Goal: Task Accomplishment & Management: Use online tool/utility

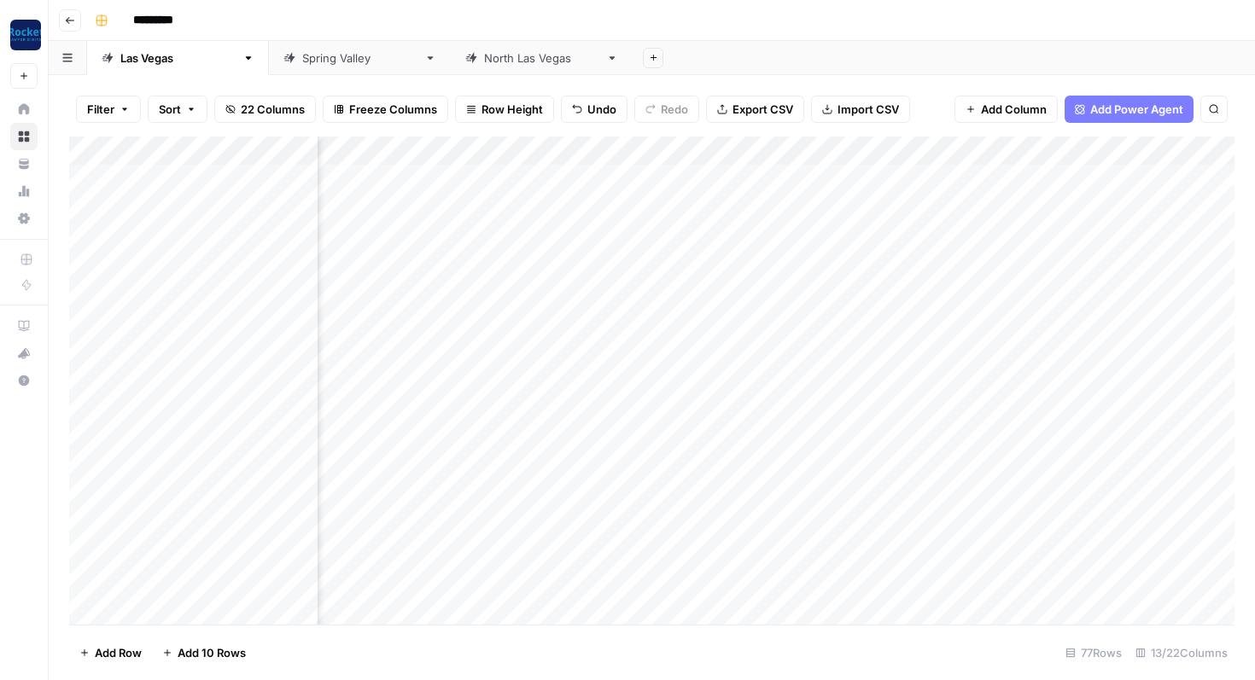
scroll to position [0, 621]
click at [580, 178] on div "Add Column" at bounding box center [651, 381] width 1165 height 488
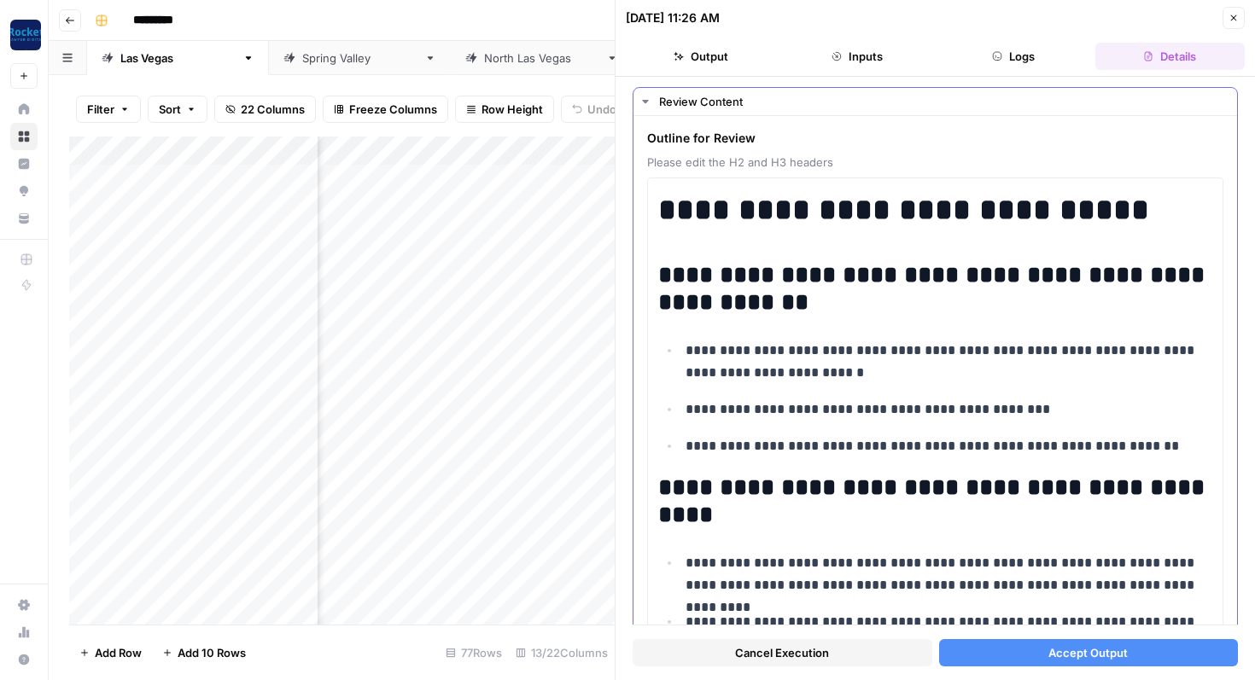
scroll to position [37, 0]
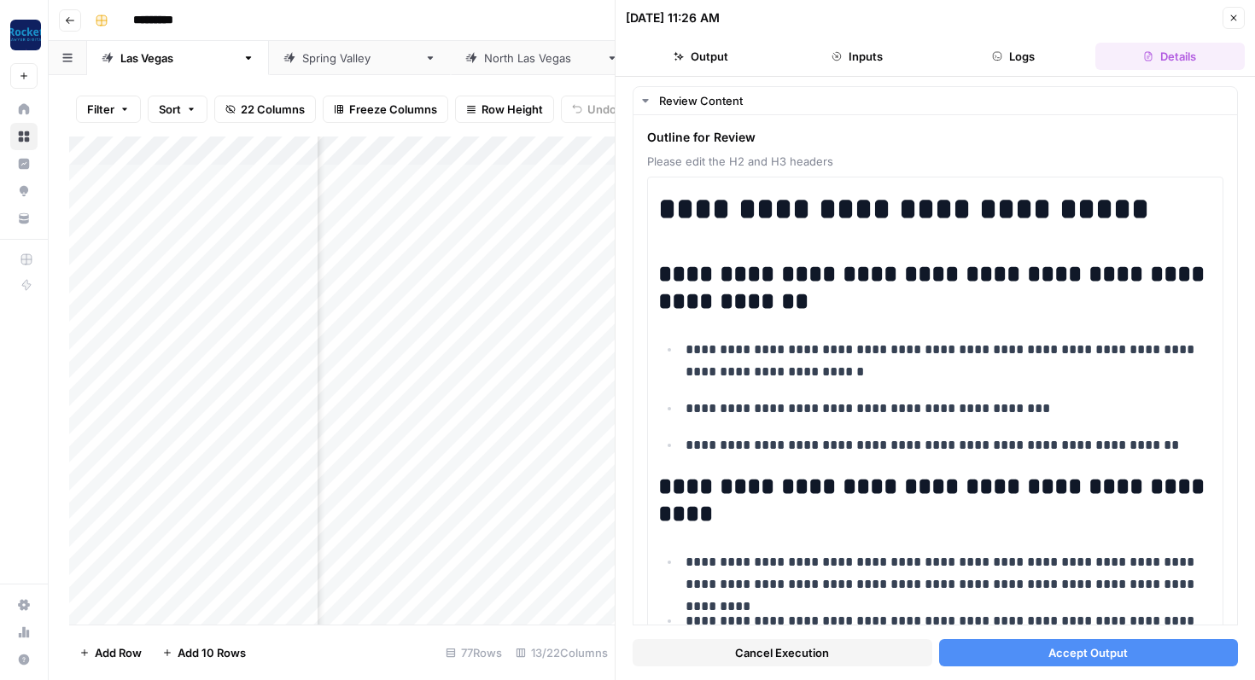
click at [992, 649] on button "Accept Output" at bounding box center [1089, 652] width 300 height 27
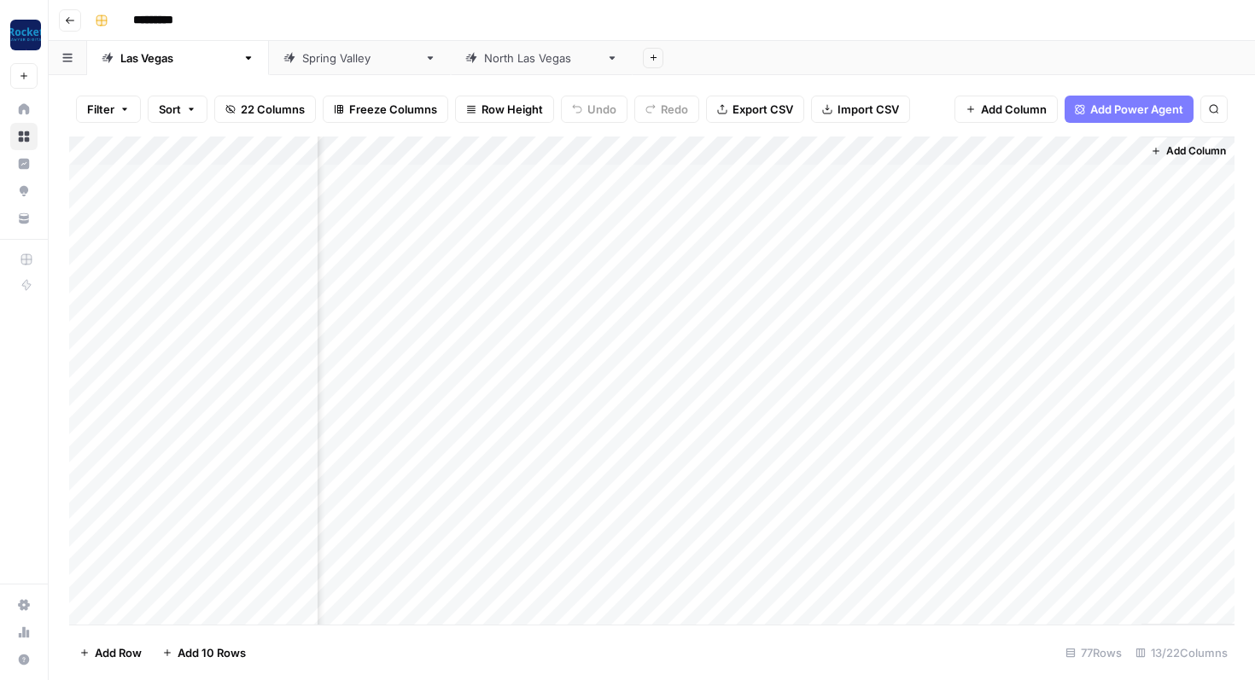
scroll to position [0, 893]
click at [817, 179] on div "Add Column" at bounding box center [651, 381] width 1165 height 488
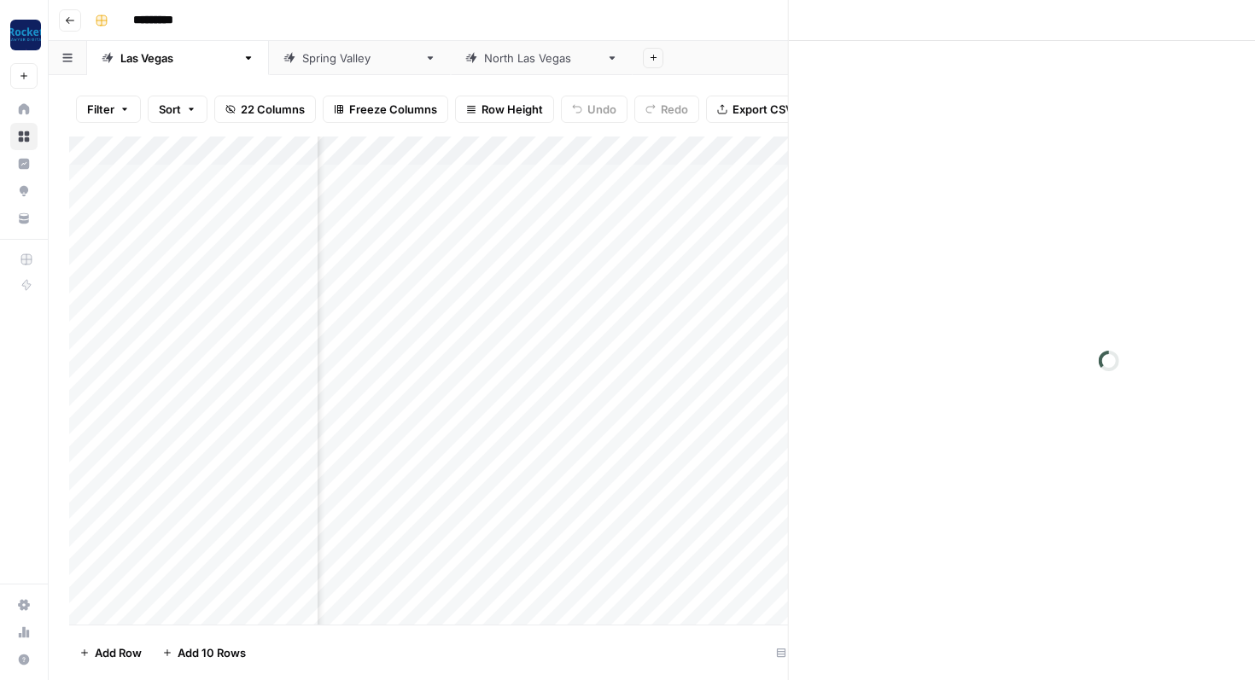
scroll to position [0, 886]
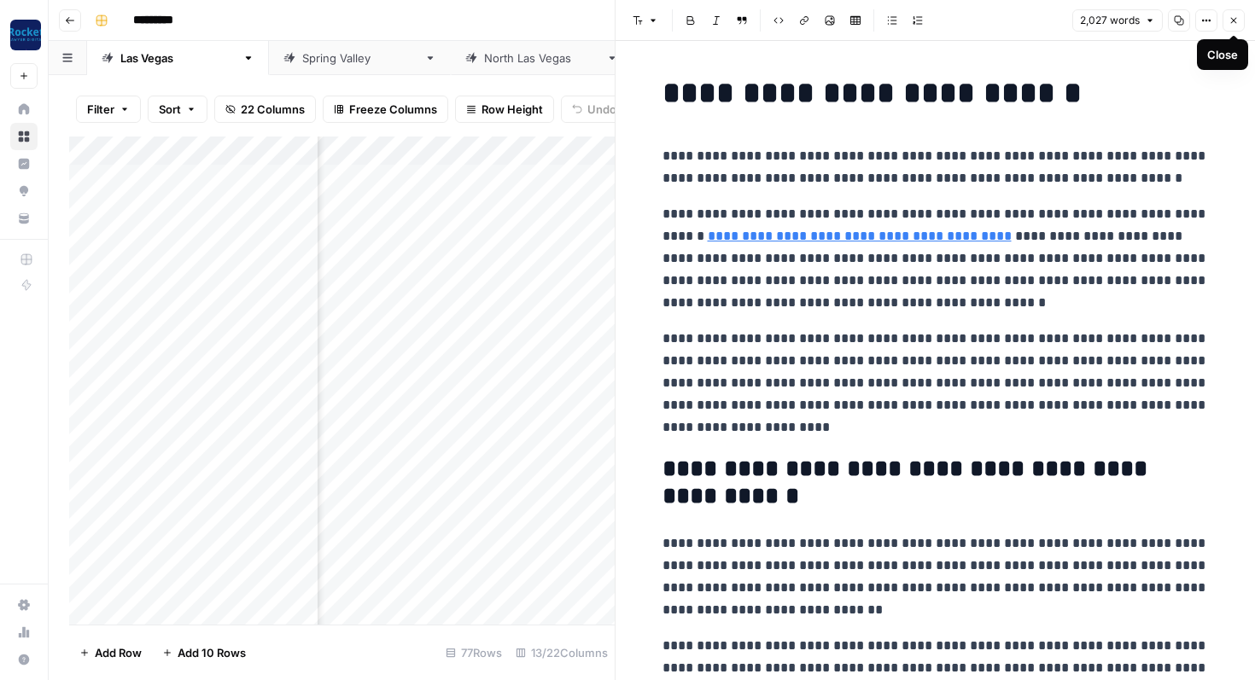
click at [1237, 22] on icon "button" at bounding box center [1233, 20] width 10 height 10
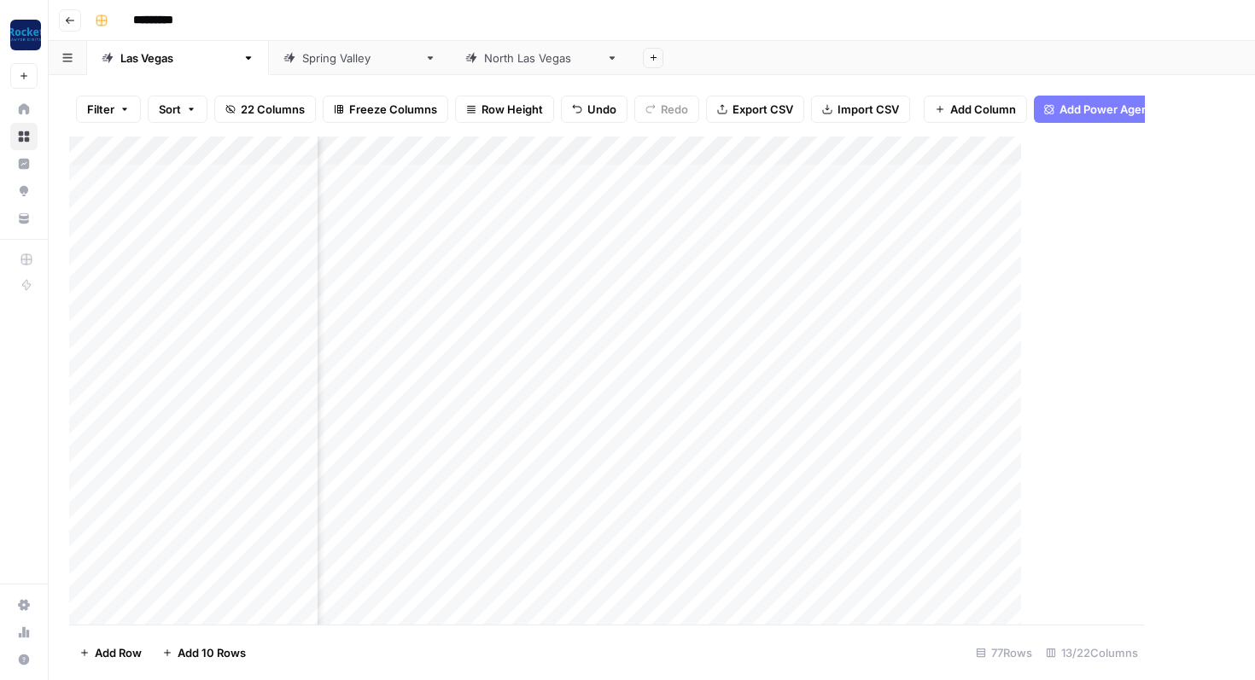
scroll to position [0, 872]
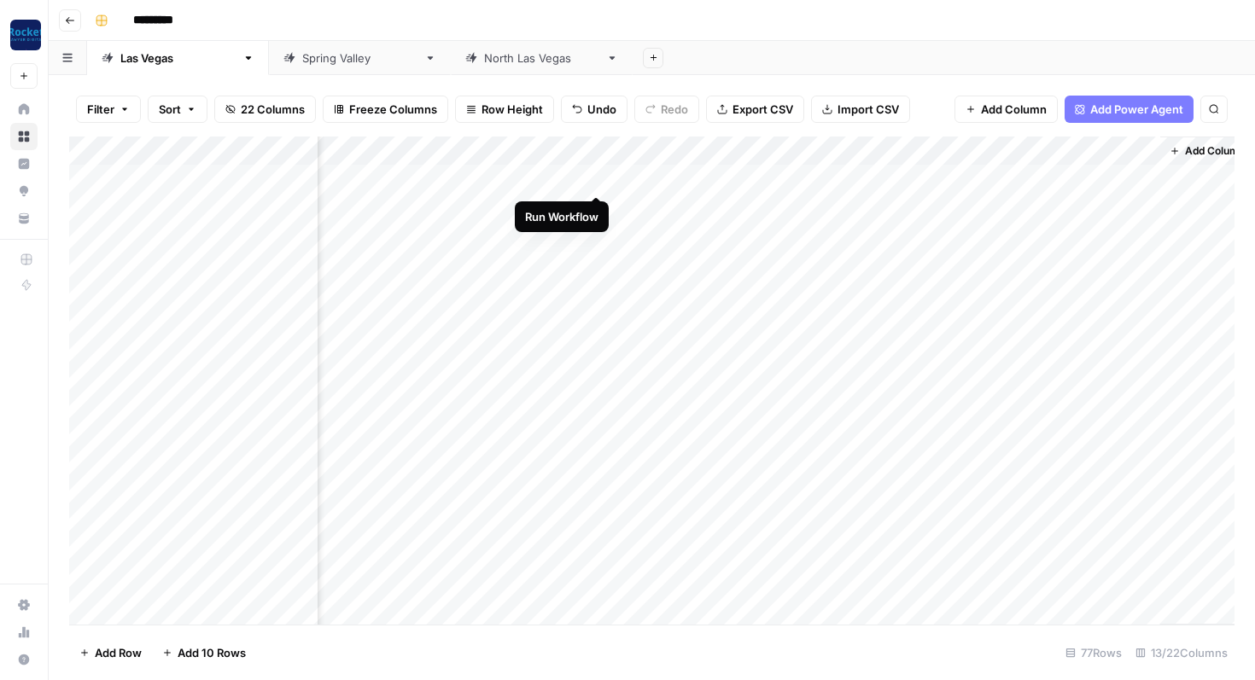
click at [596, 178] on div "Add Column" at bounding box center [651, 381] width 1165 height 488
click at [862, 452] on div "Add Column" at bounding box center [651, 381] width 1165 height 488
click at [302, 58] on div "[GEOGRAPHIC_DATA]" at bounding box center [359, 58] width 115 height 17
click at [484, 62] on div "[GEOGRAPHIC_DATA]" at bounding box center [541, 58] width 115 height 17
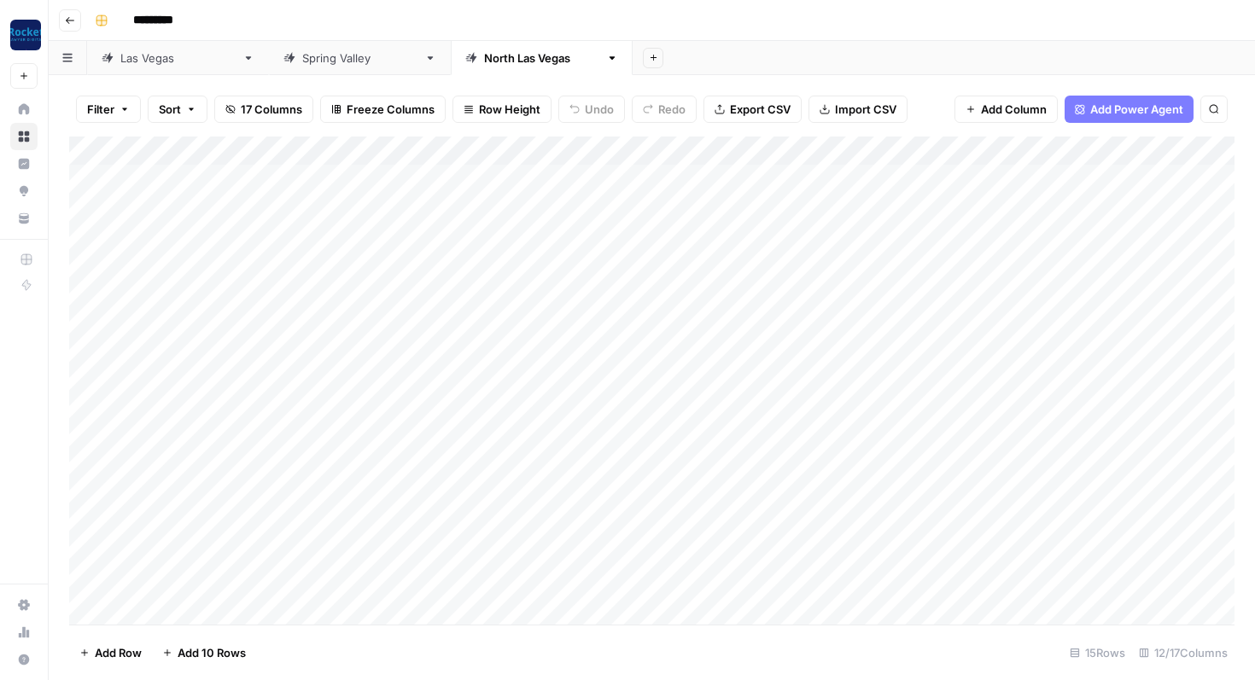
click at [143, 63] on div "[GEOGRAPHIC_DATA]" at bounding box center [177, 58] width 115 height 17
